Goal: Task Accomplishment & Management: Use online tool/utility

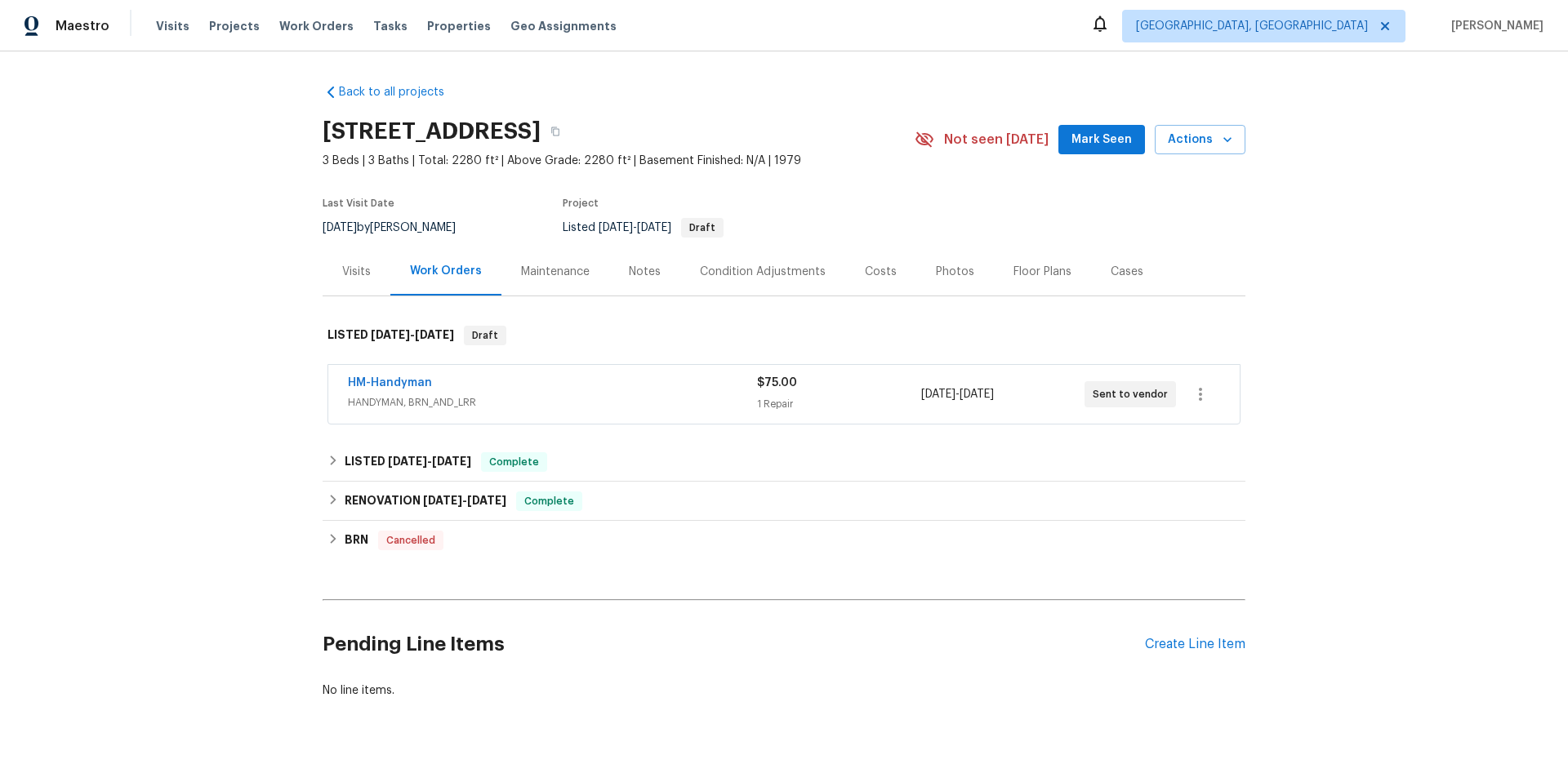
click at [349, 270] on div "Visits" at bounding box center [356, 272] width 29 height 16
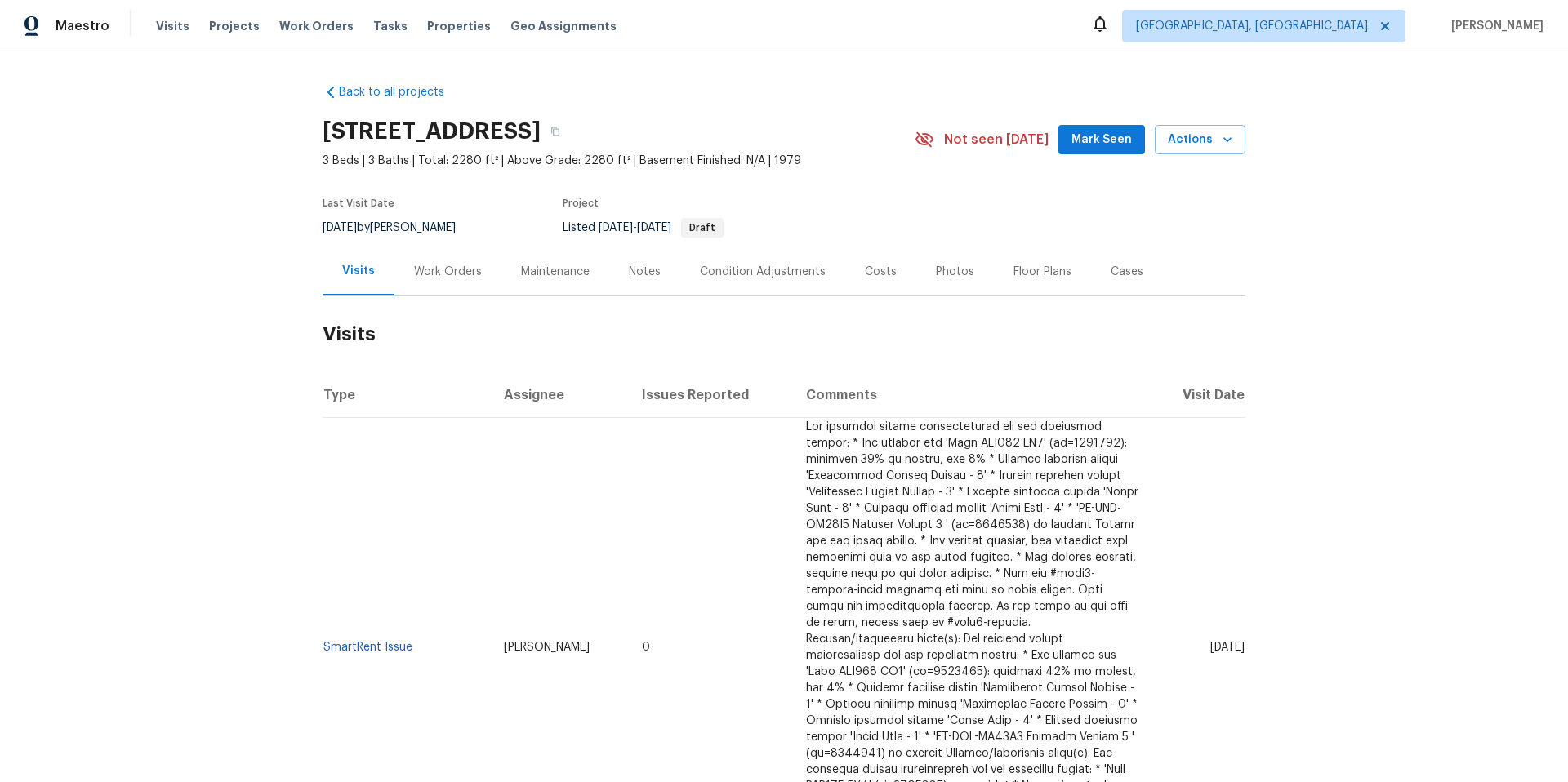
click at [1197, 123] on div "[STREET_ADDRESS] 3 Beds | 3 Baths | Total: 2280 ft² | Above Grade: 2280 ft² | B…" at bounding box center [783, 140] width 923 height 59
click at [1192, 135] on span "Actions" at bounding box center [1200, 140] width 64 height 21
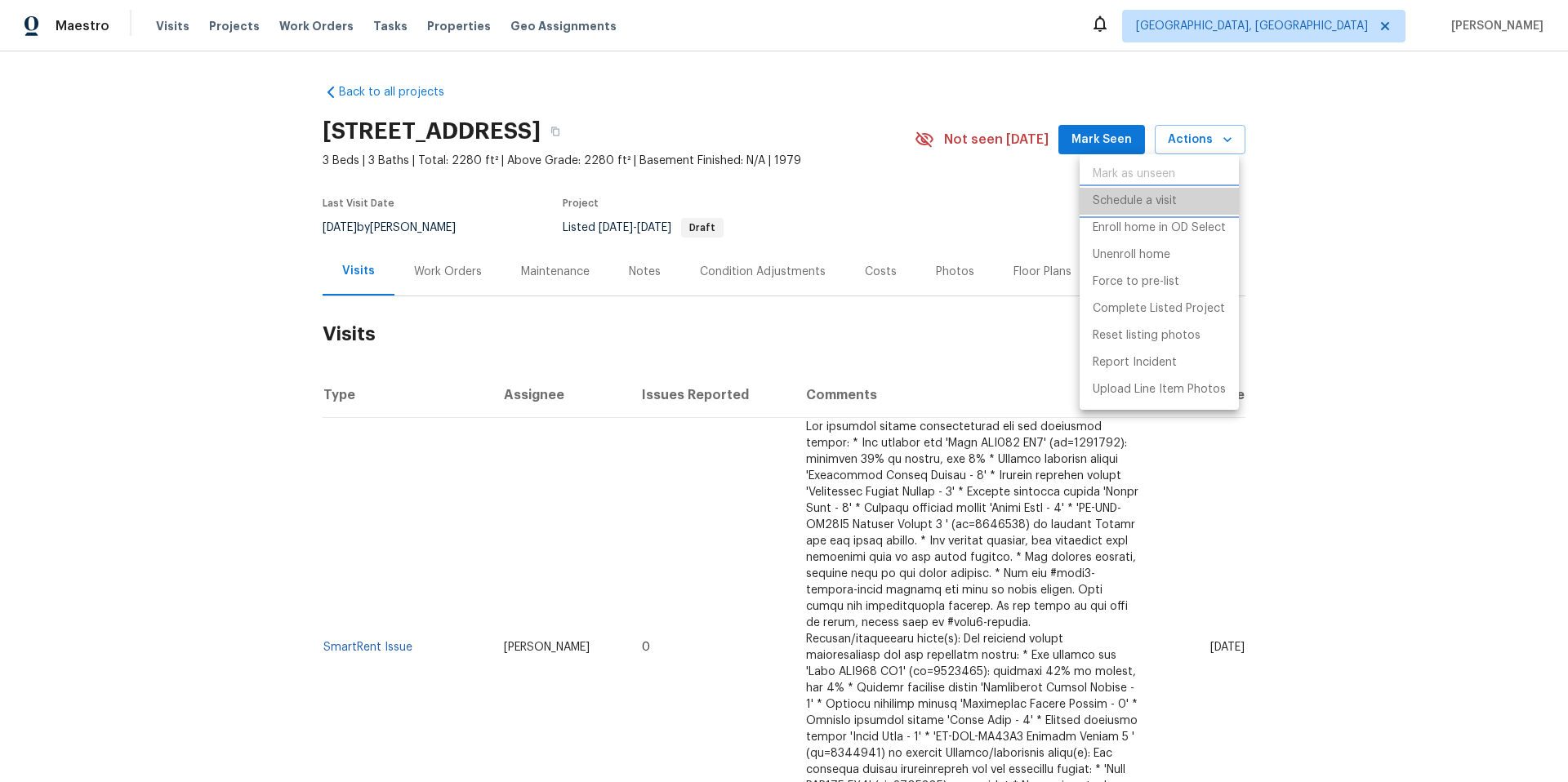
click at [1159, 194] on p "Schedule a visit" at bounding box center [1135, 200] width 84 height 17
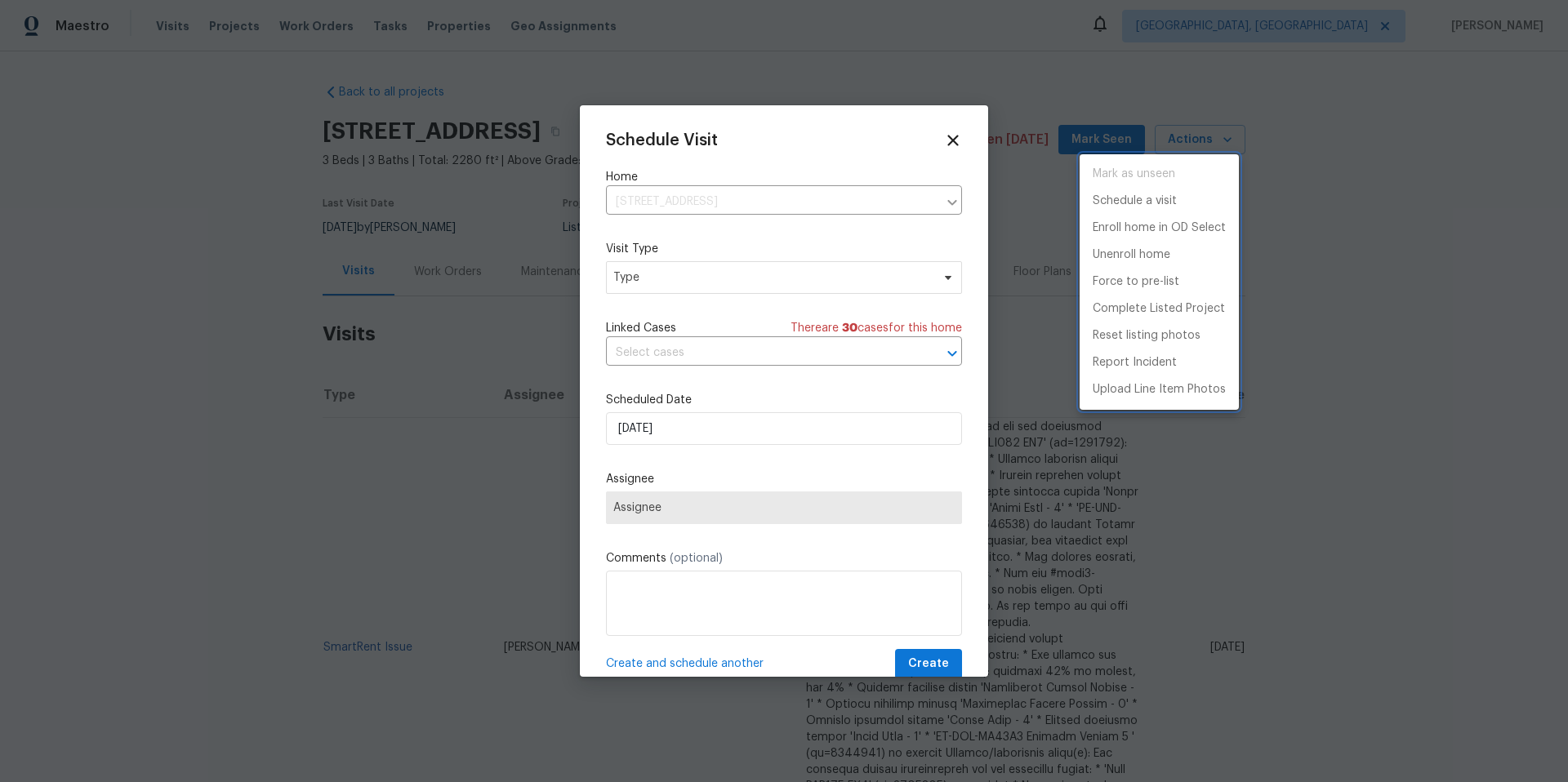
click at [839, 273] on div at bounding box center [784, 391] width 1568 height 782
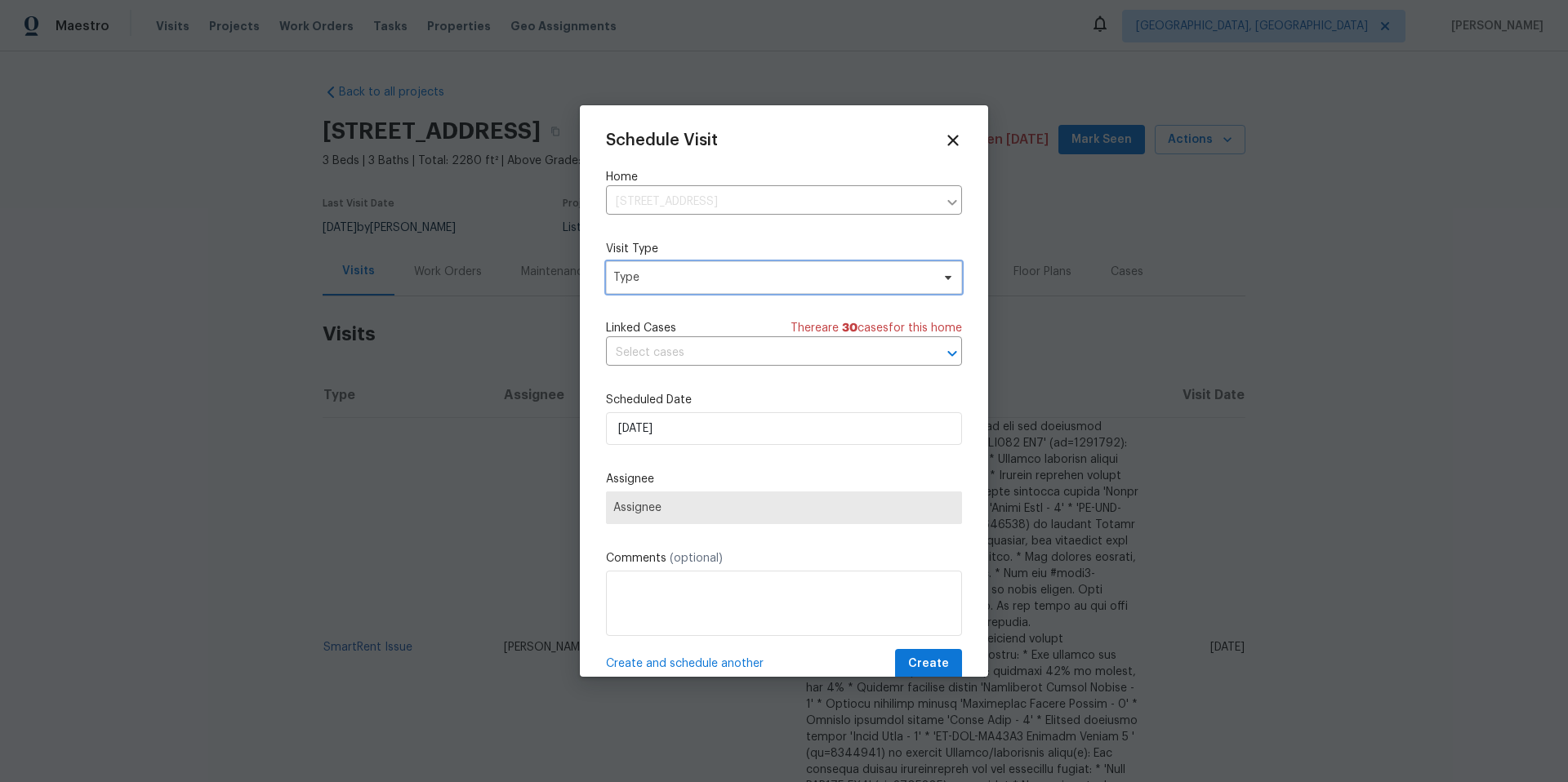
click at [822, 278] on span "Type" at bounding box center [771, 277] width 318 height 16
type input "sec"
click at [684, 356] on div "Security" at bounding box center [702, 355] width 181 height 23
click at [645, 358] on div "Security" at bounding box center [637, 355] width 44 height 16
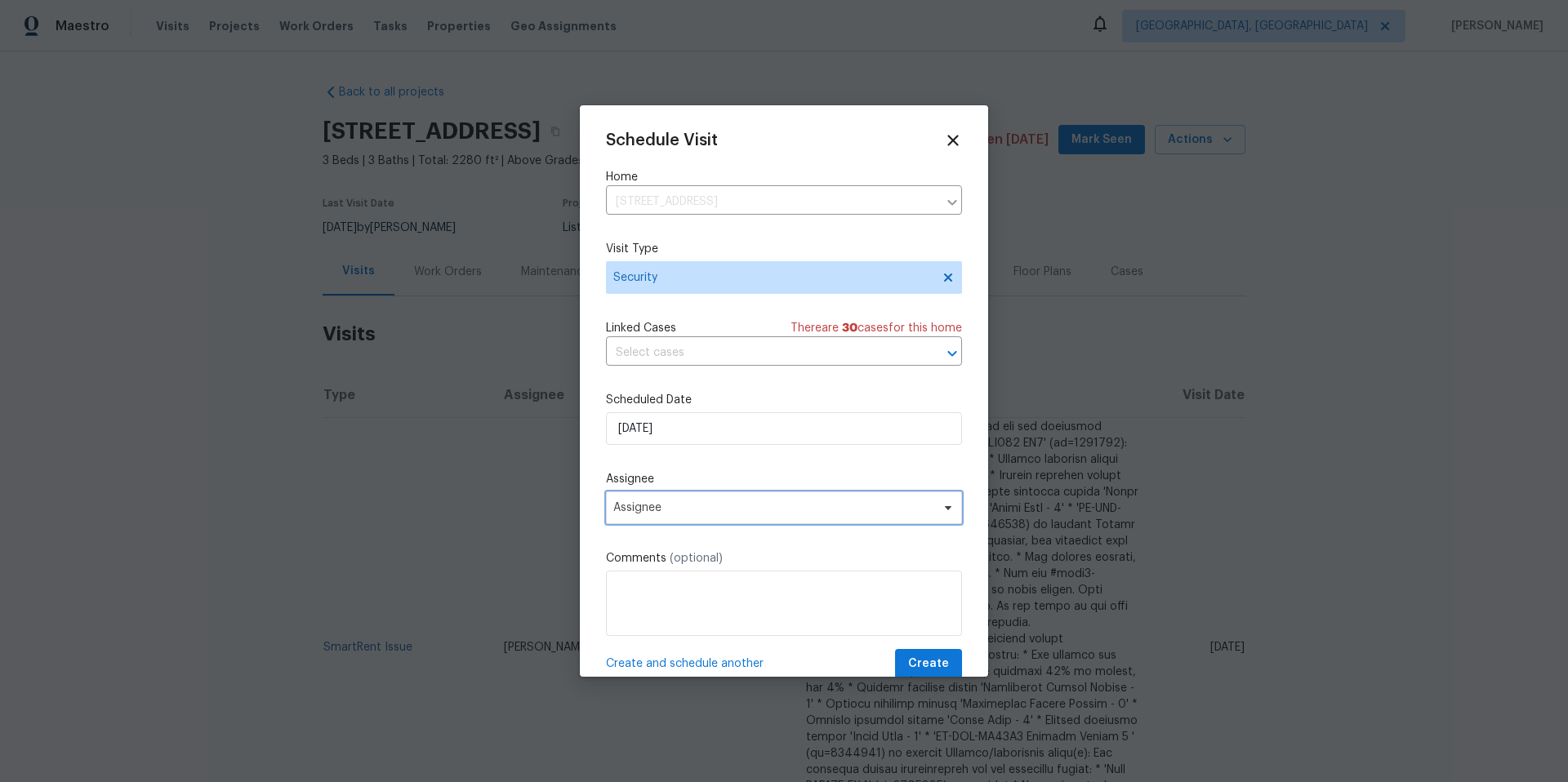
click at [750, 500] on span "Assignee" at bounding box center [784, 507] width 356 height 33
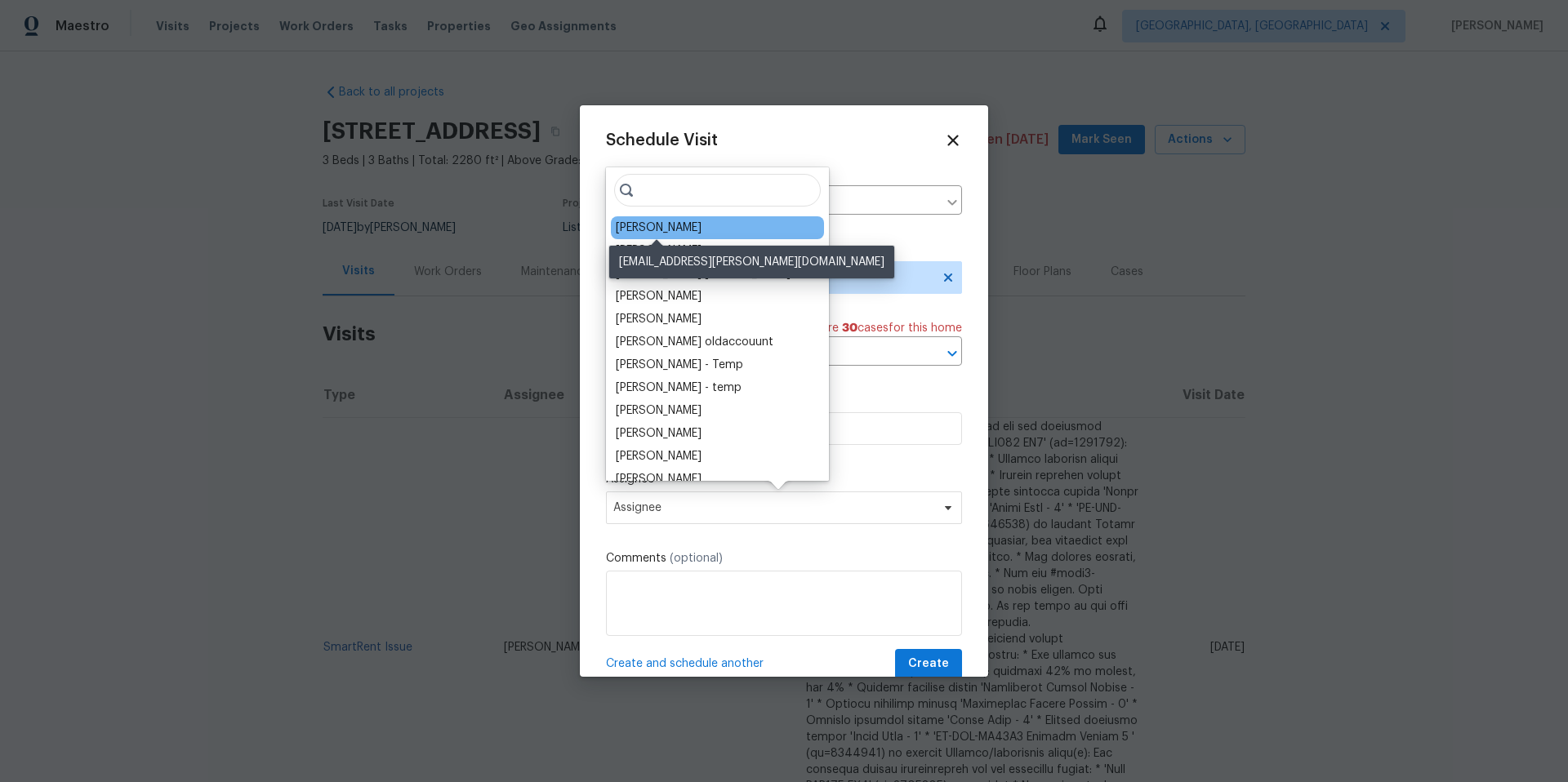
click at [669, 223] on div "[PERSON_NAME]" at bounding box center [659, 227] width 86 height 16
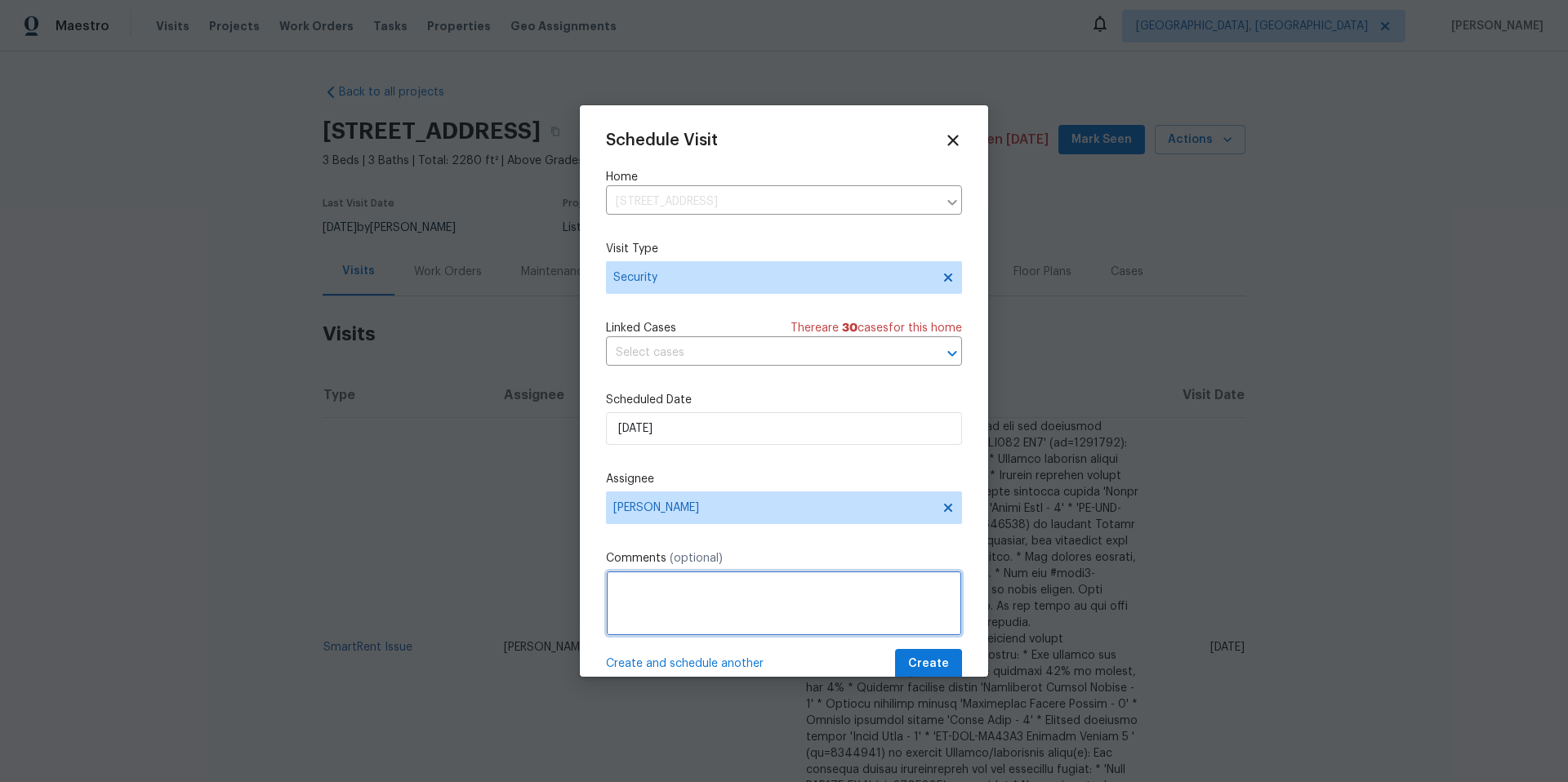
click at [659, 633] on textarea at bounding box center [784, 603] width 356 height 65
type textarea "T"
type textarea "A"
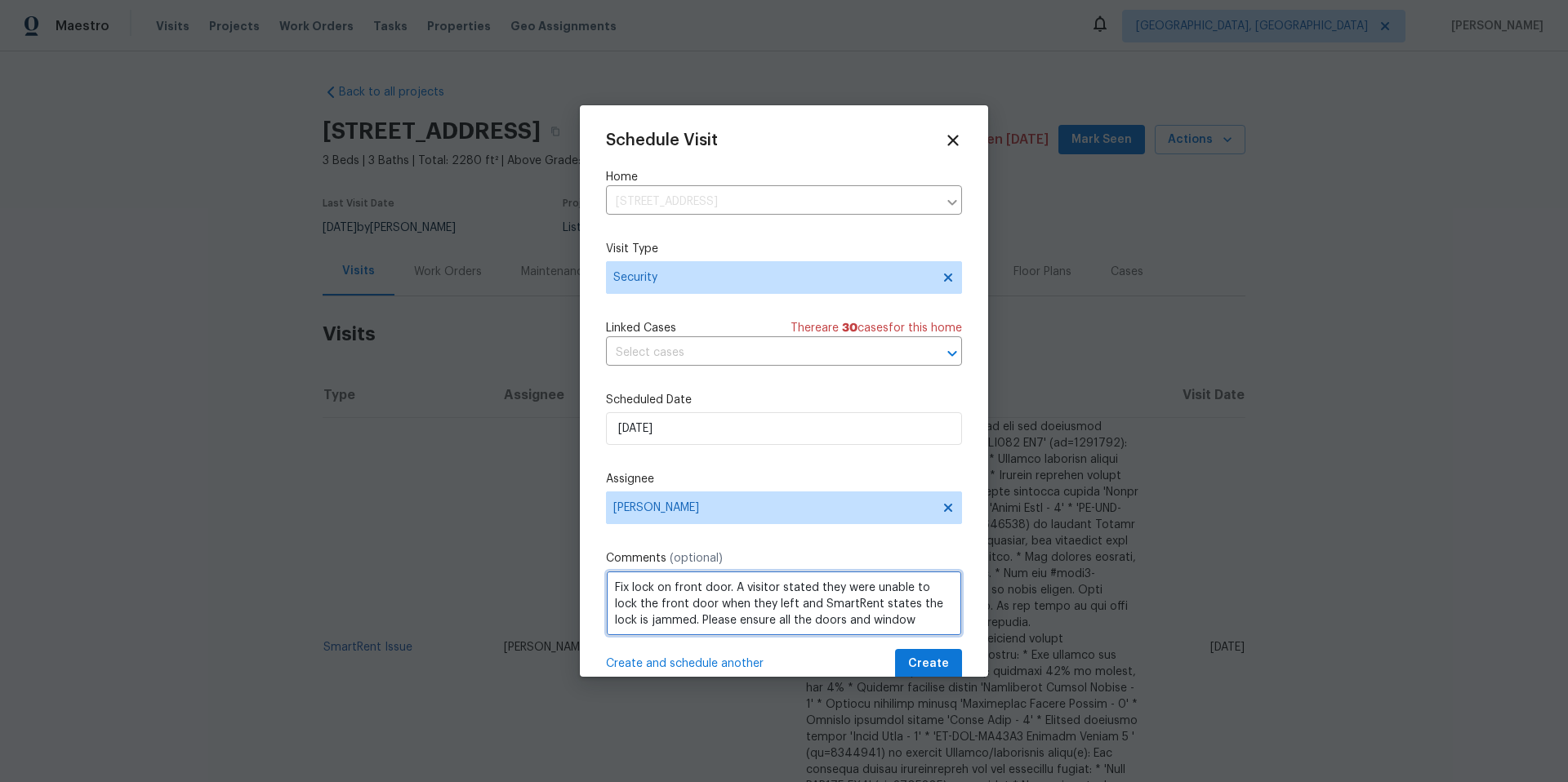
scroll to position [7, 0]
type textarea "Fix lock on front door. A visitor stated they were unable to lock the front doo…"
click at [916, 665] on span "Create" at bounding box center [929, 664] width 41 height 21
